Goal: Understand process/instructions: Learn how to perform a task or action

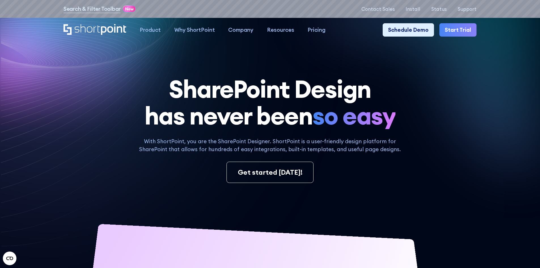
drag, startPoint x: 29, startPoint y: 37, endPoint x: 39, endPoint y: 21, distance: 18.6
click at [29, 37] on div "Product works with SharePoint Microsoft Teams SAP Explore Templates Elements In…" at bounding box center [270, 30] width 540 height 24
click at [416, 8] on p "Install" at bounding box center [412, 8] width 15 height 5
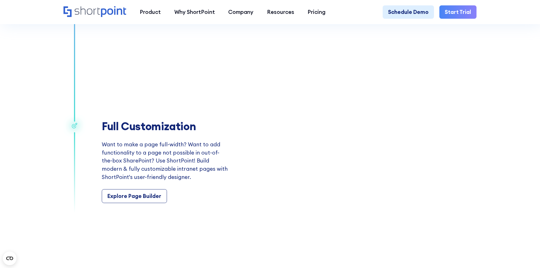
scroll to position [963, 0]
